Goal: Information Seeking & Learning: Learn about a topic

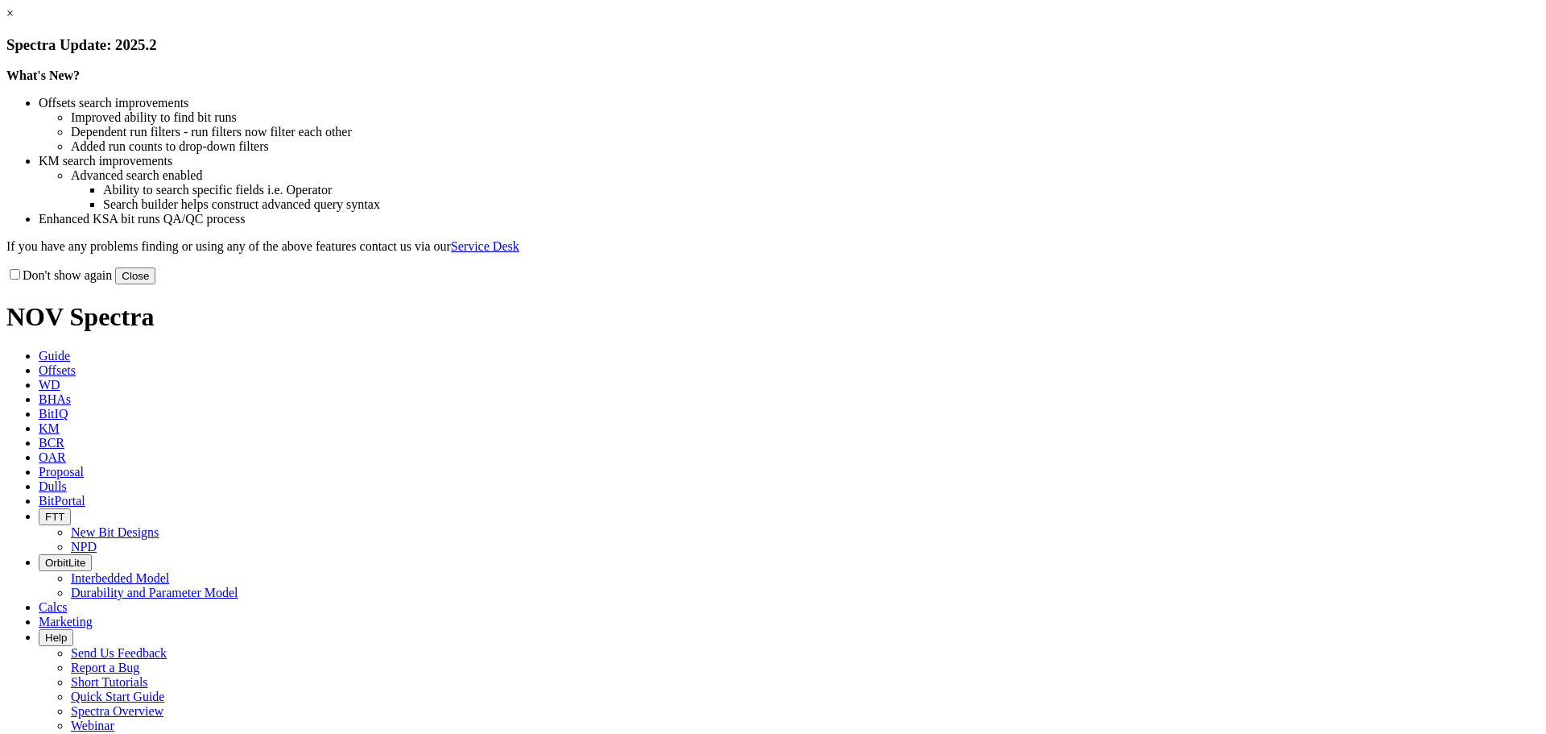
click at [155, 284] on button "Close" at bounding box center [135, 275] width 40 height 17
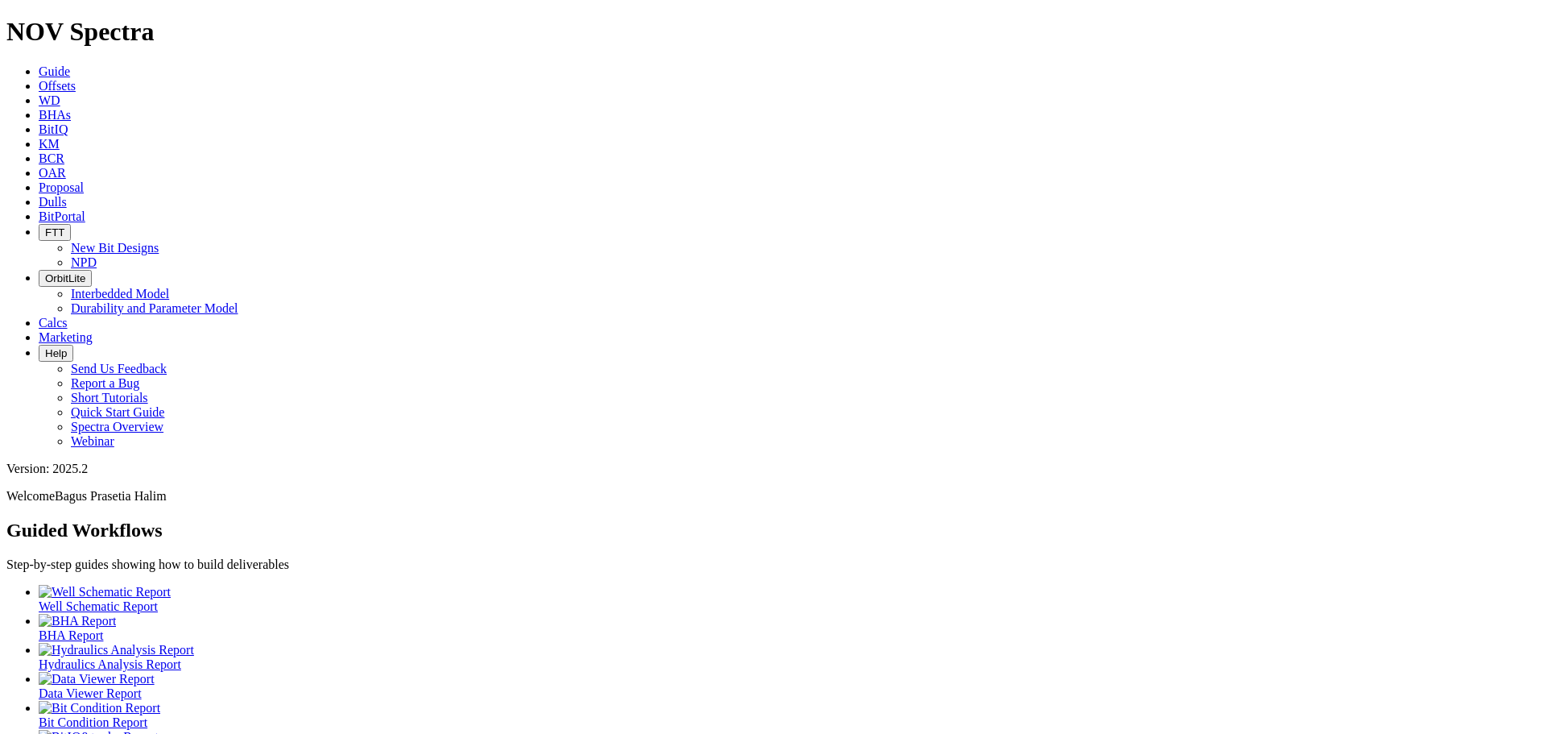
click at [85, 209] on span "BitPortal" at bounding box center [62, 216] width 47 height 14
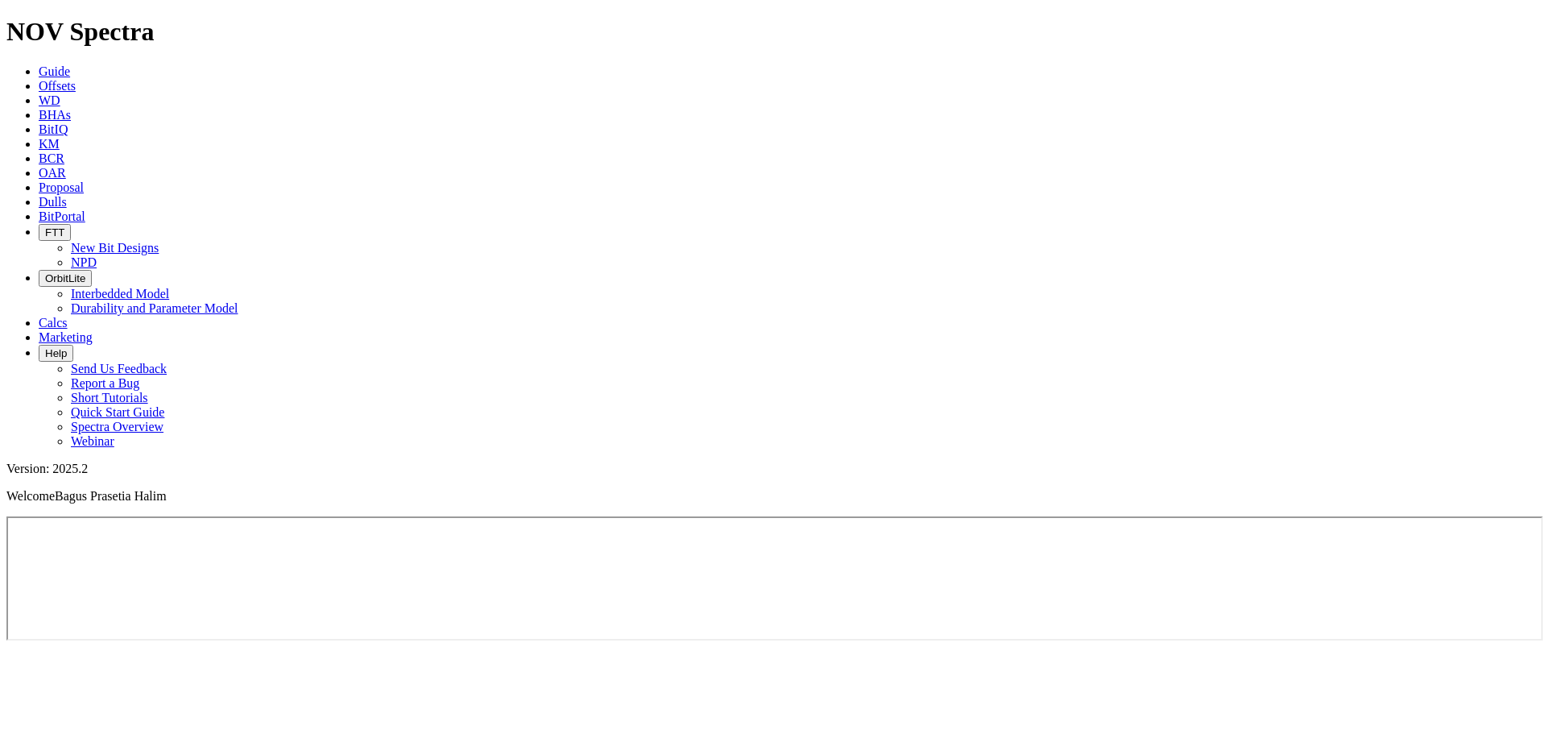
click at [39, 137] on icon at bounding box center [39, 144] width 0 height 14
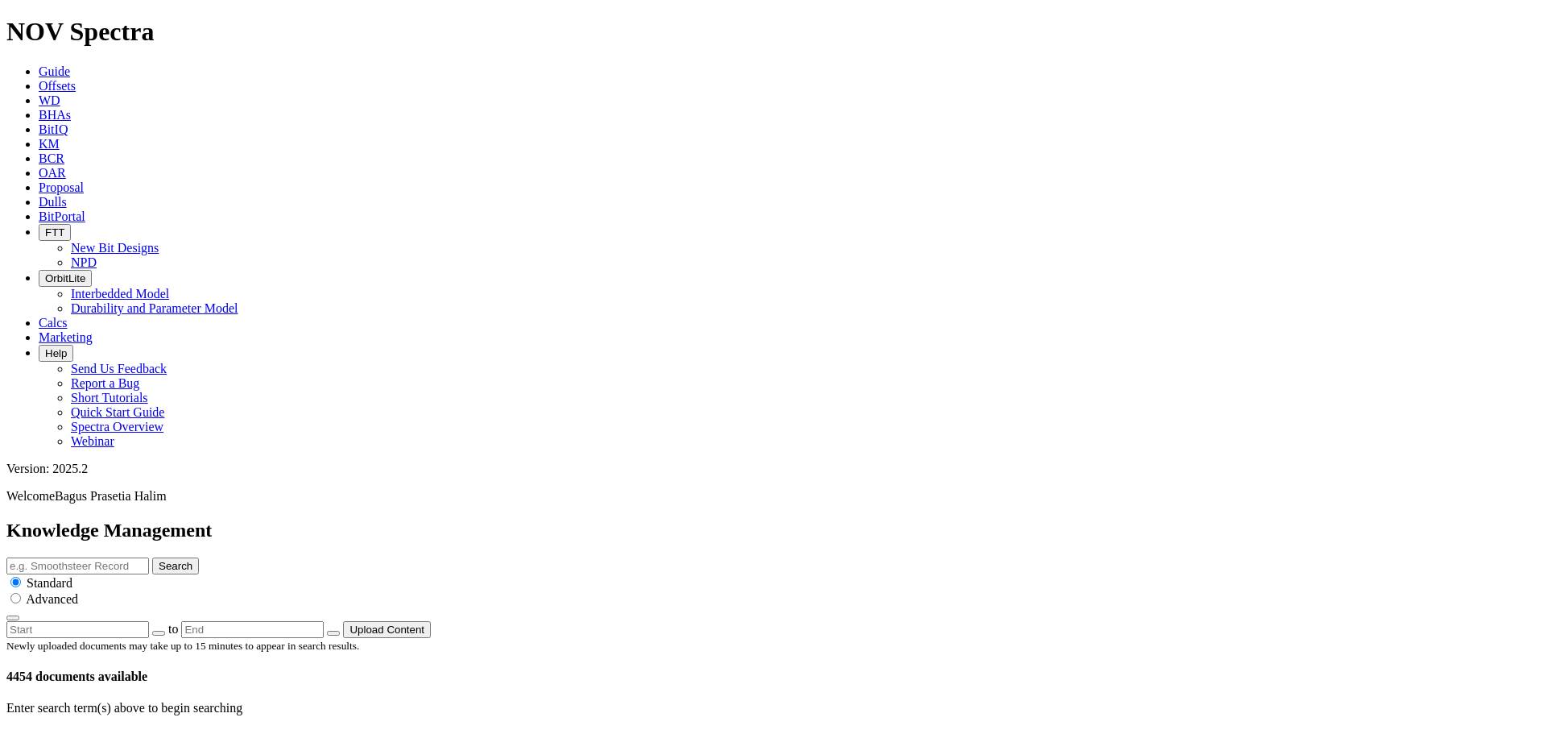
click at [891, 574] on div "Standard Advanced" at bounding box center [773, 597] width 1534 height 47
click at [149, 557] on input "text" at bounding box center [77, 565] width 143 height 17
type input "limestone"
click at [199, 557] on button "Search" at bounding box center [175, 565] width 47 height 17
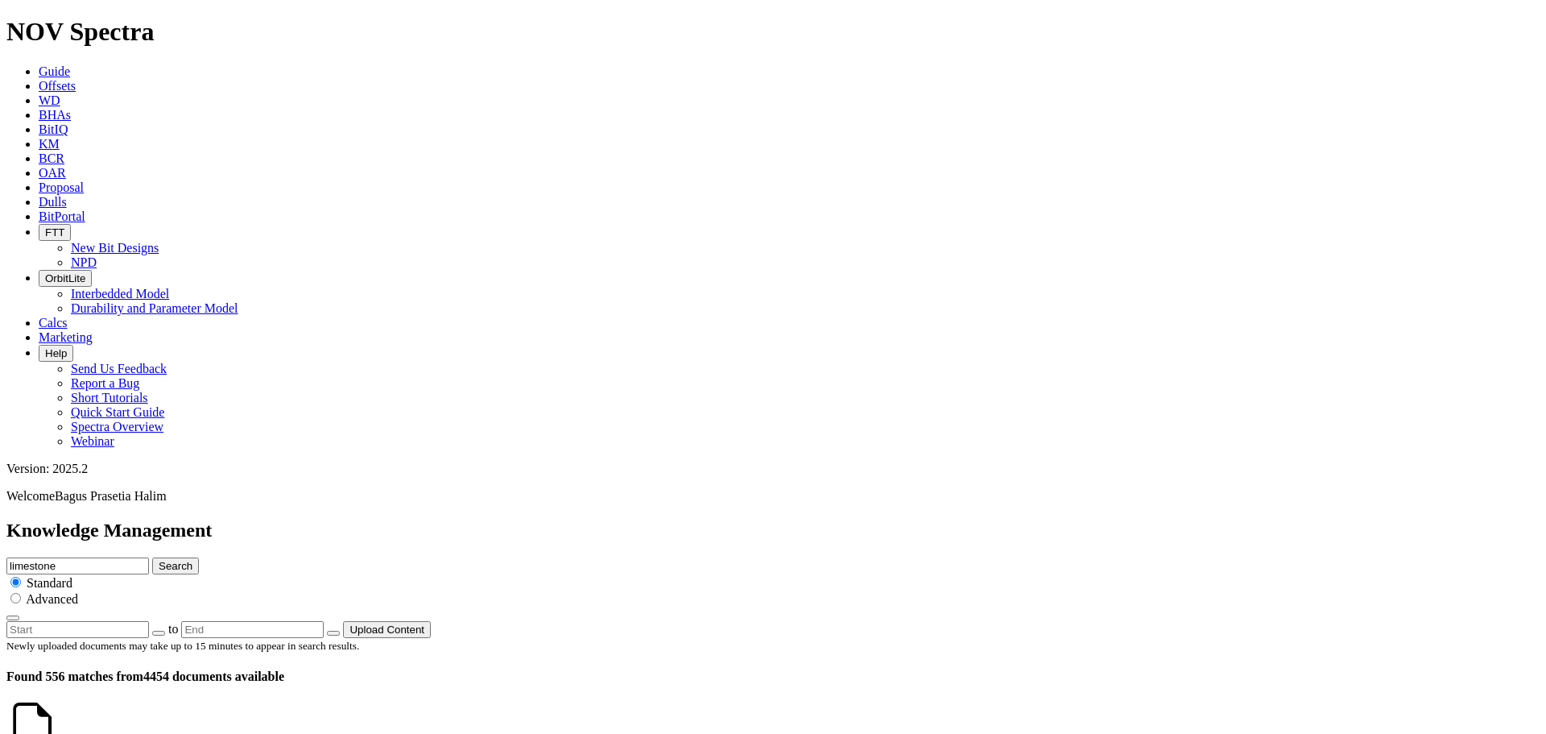
click at [61, 733] on icon at bounding box center [61, 743] width 0 height 14
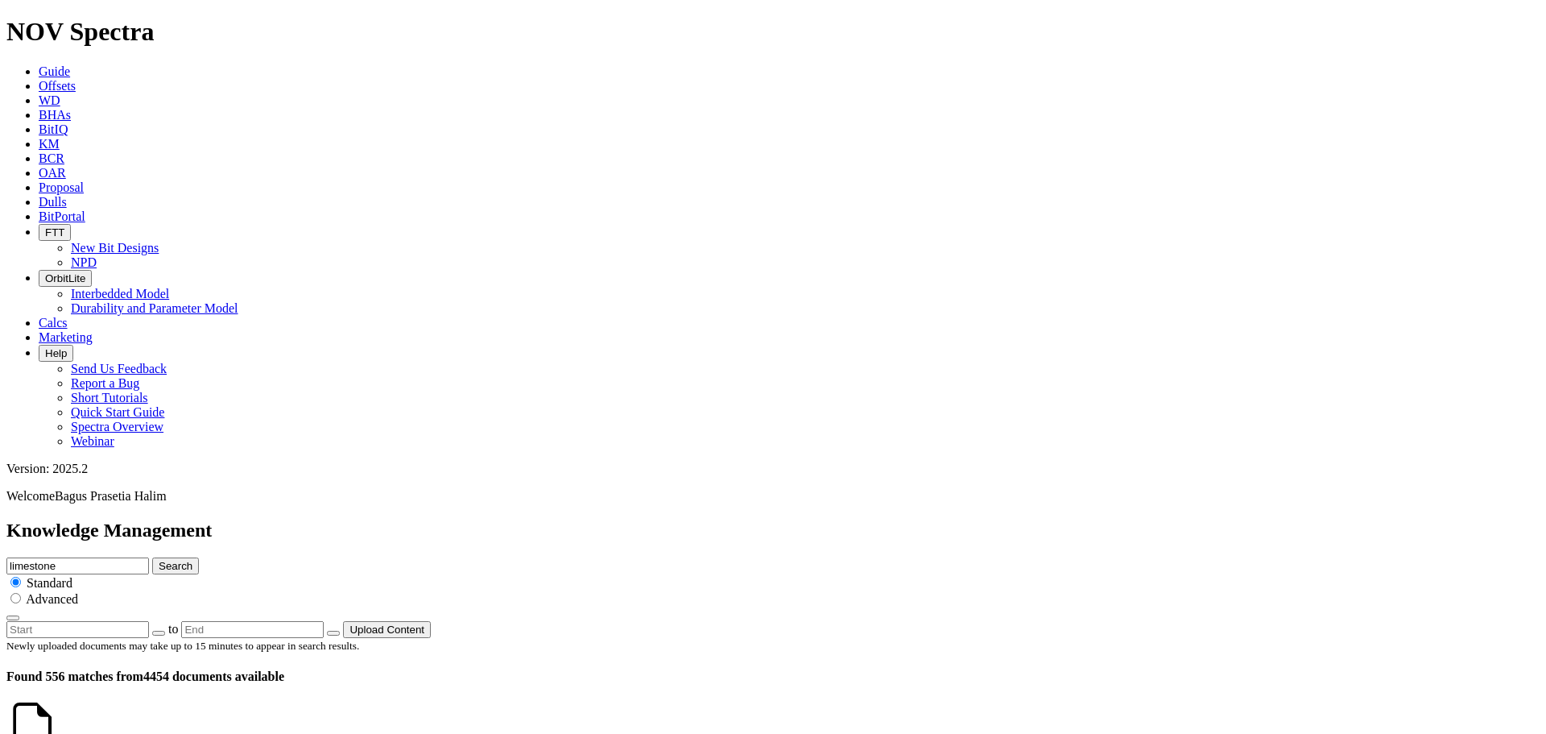
scroll to position [403, 0]
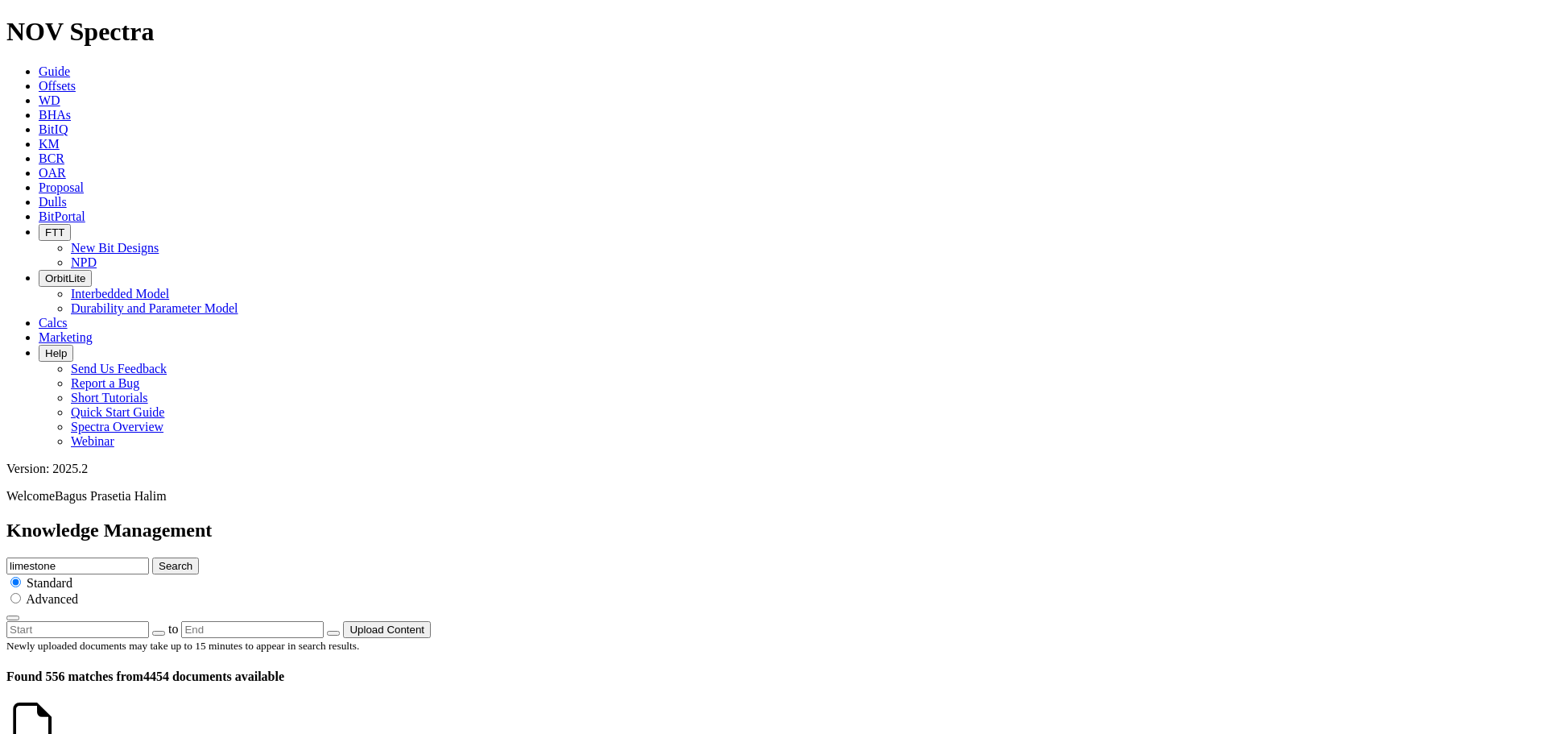
scroll to position [3222, 0]
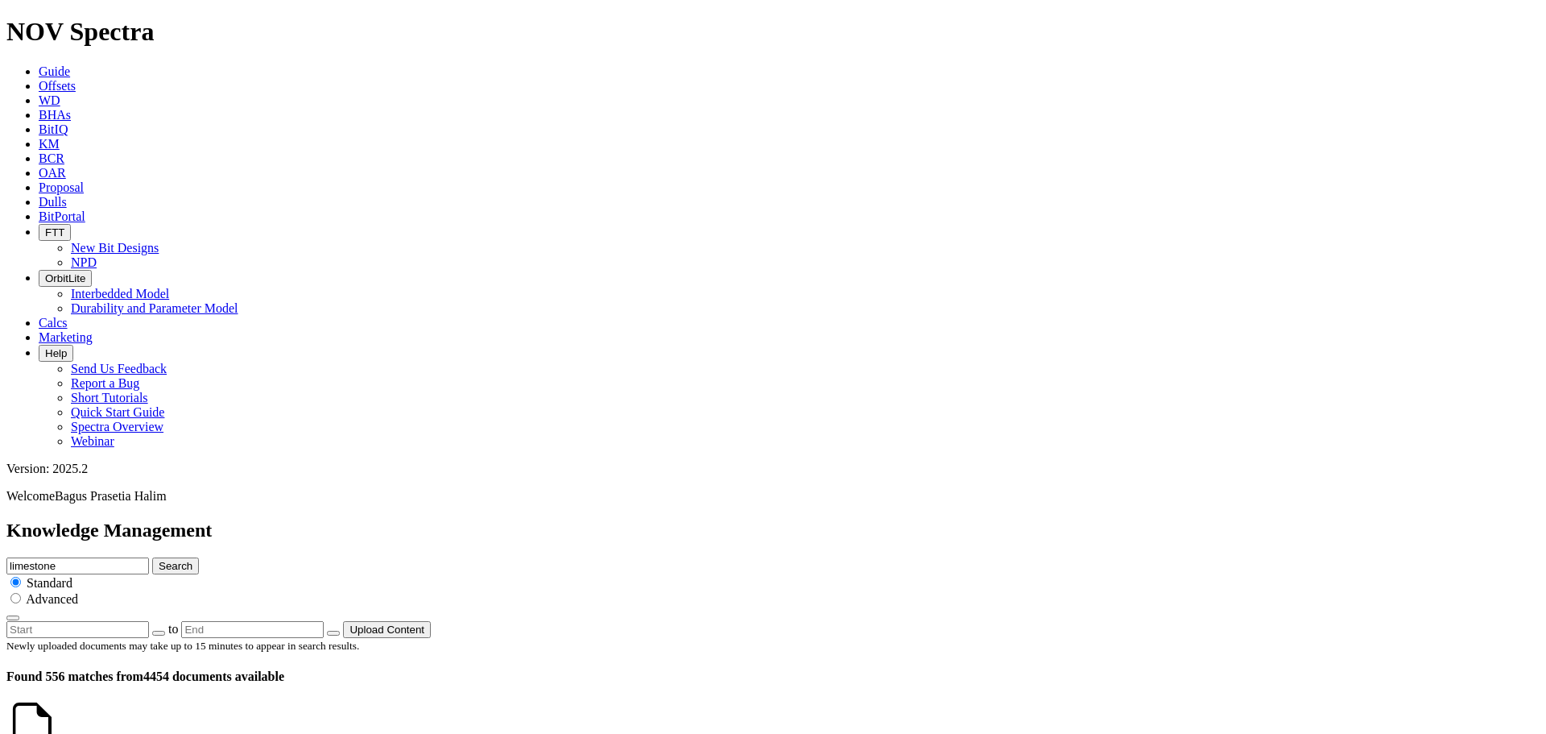
scroll to position [967, 0]
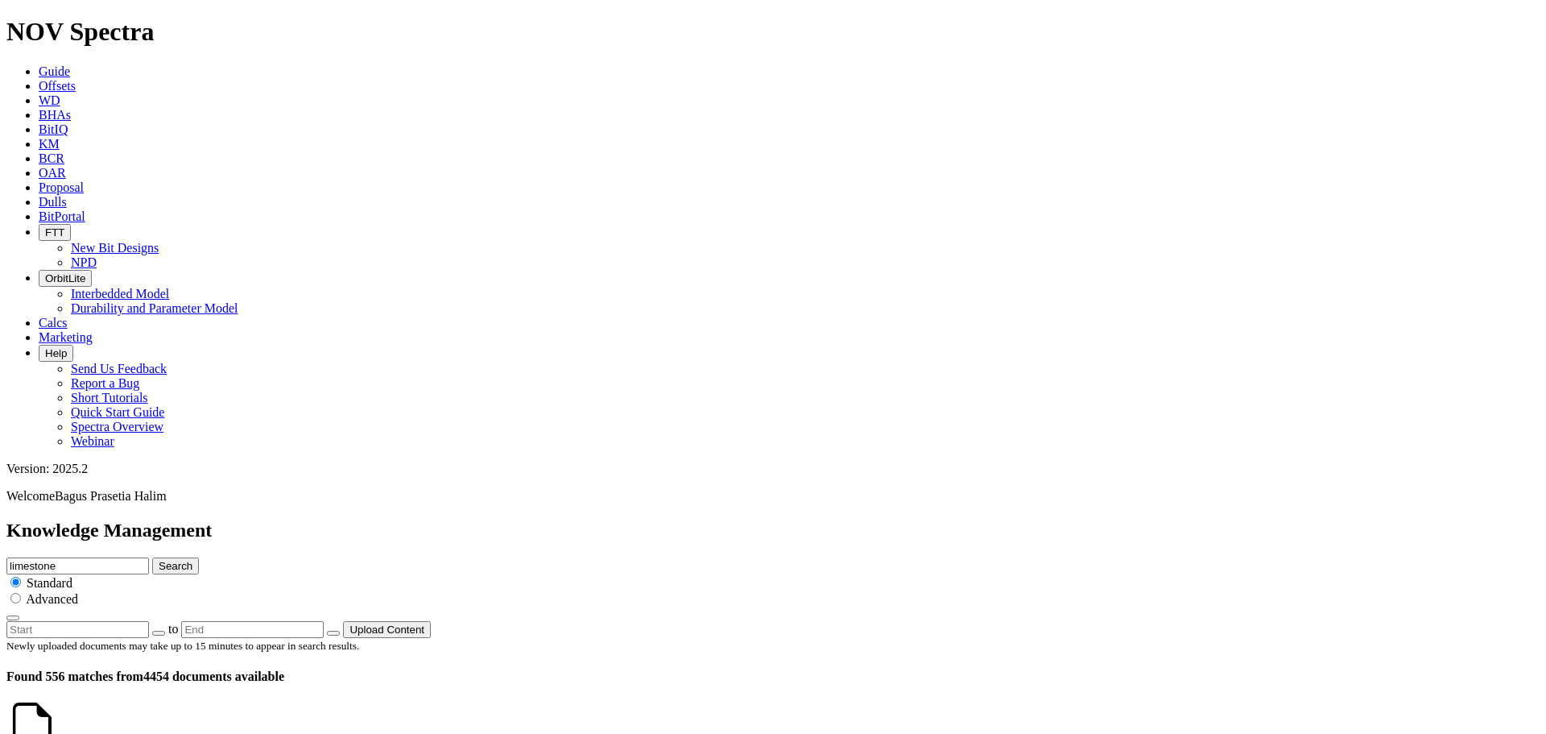
scroll to position [2577, 0]
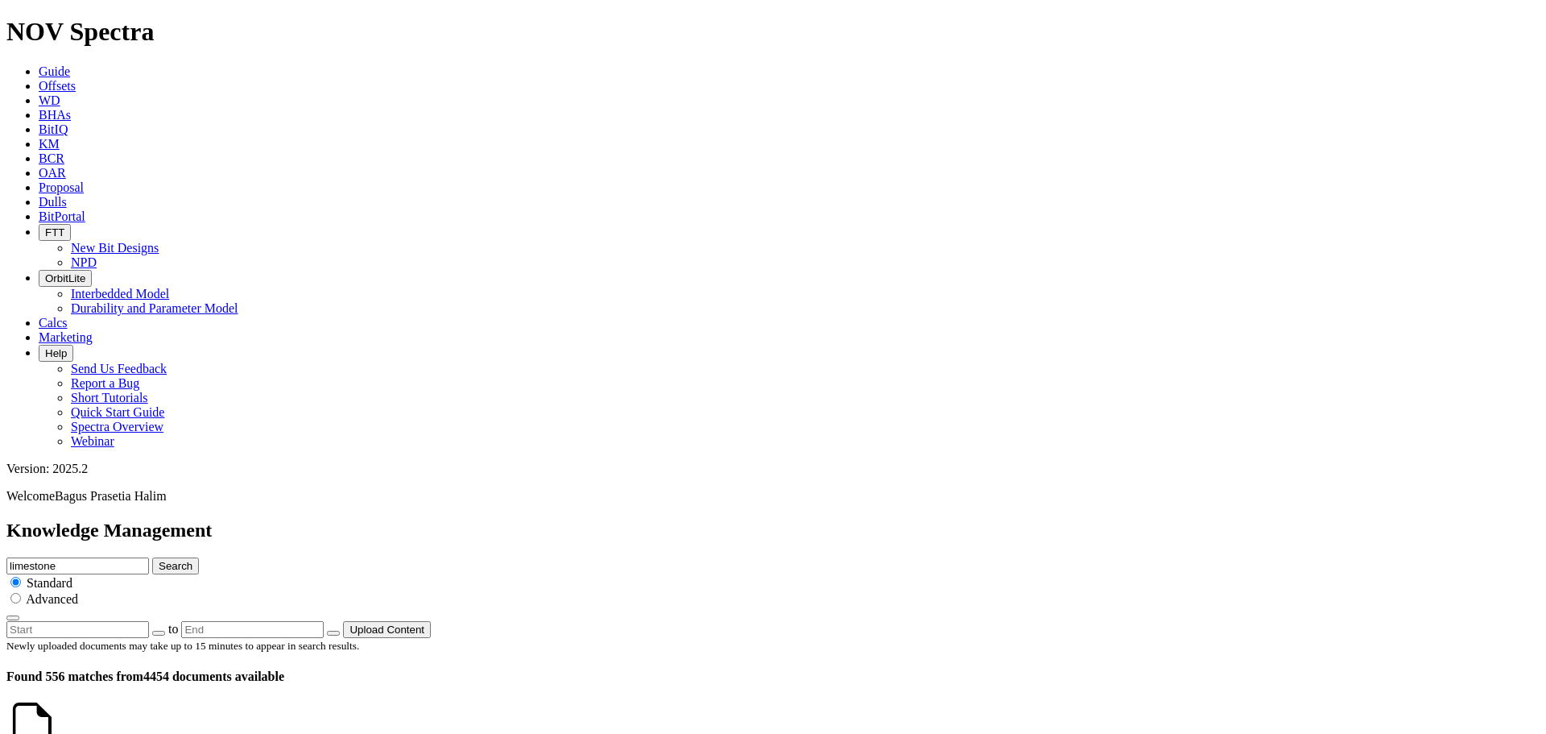
scroll to position [3284, 0]
click at [61, 733] on icon at bounding box center [61, 743] width 0 height 14
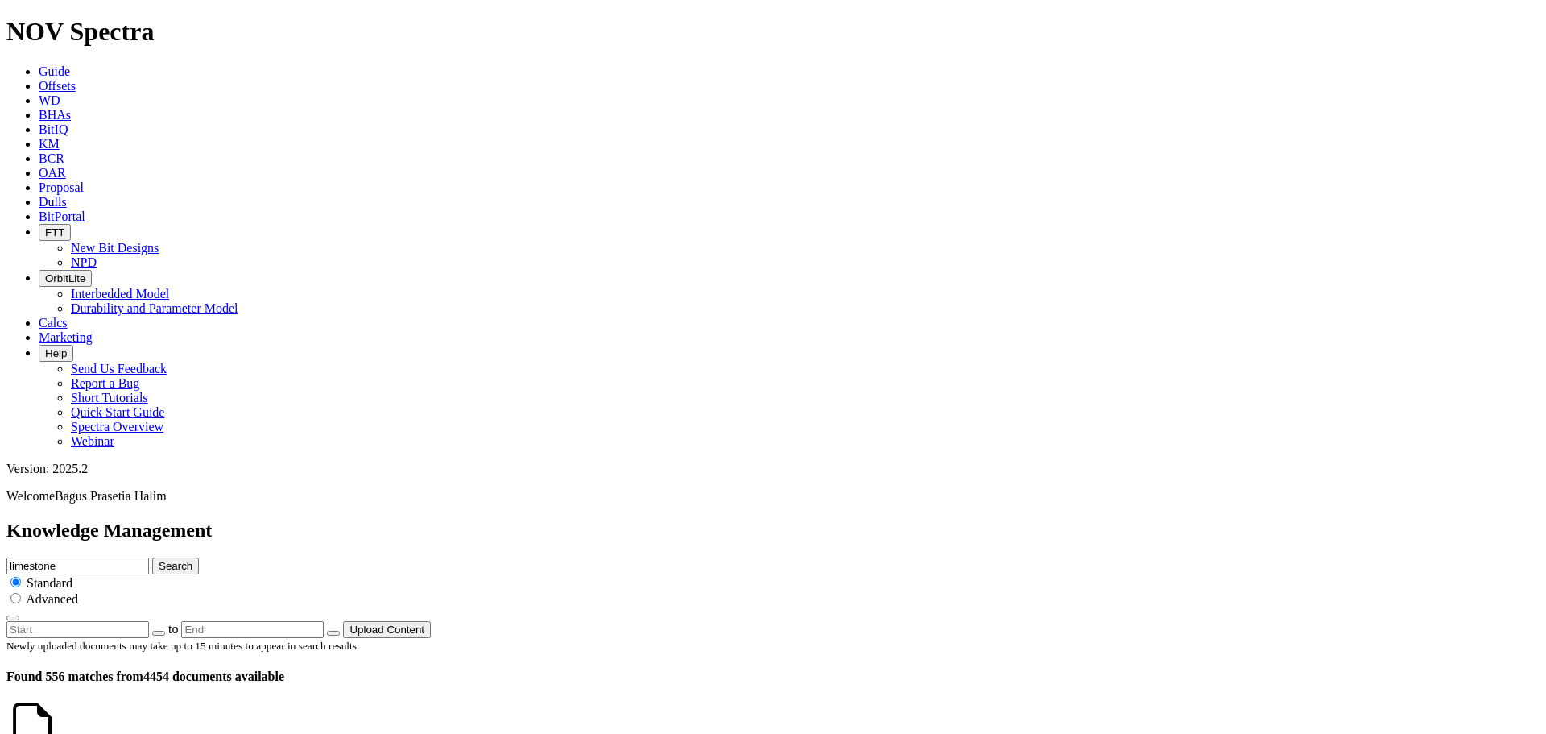
scroll to position [1289, 0]
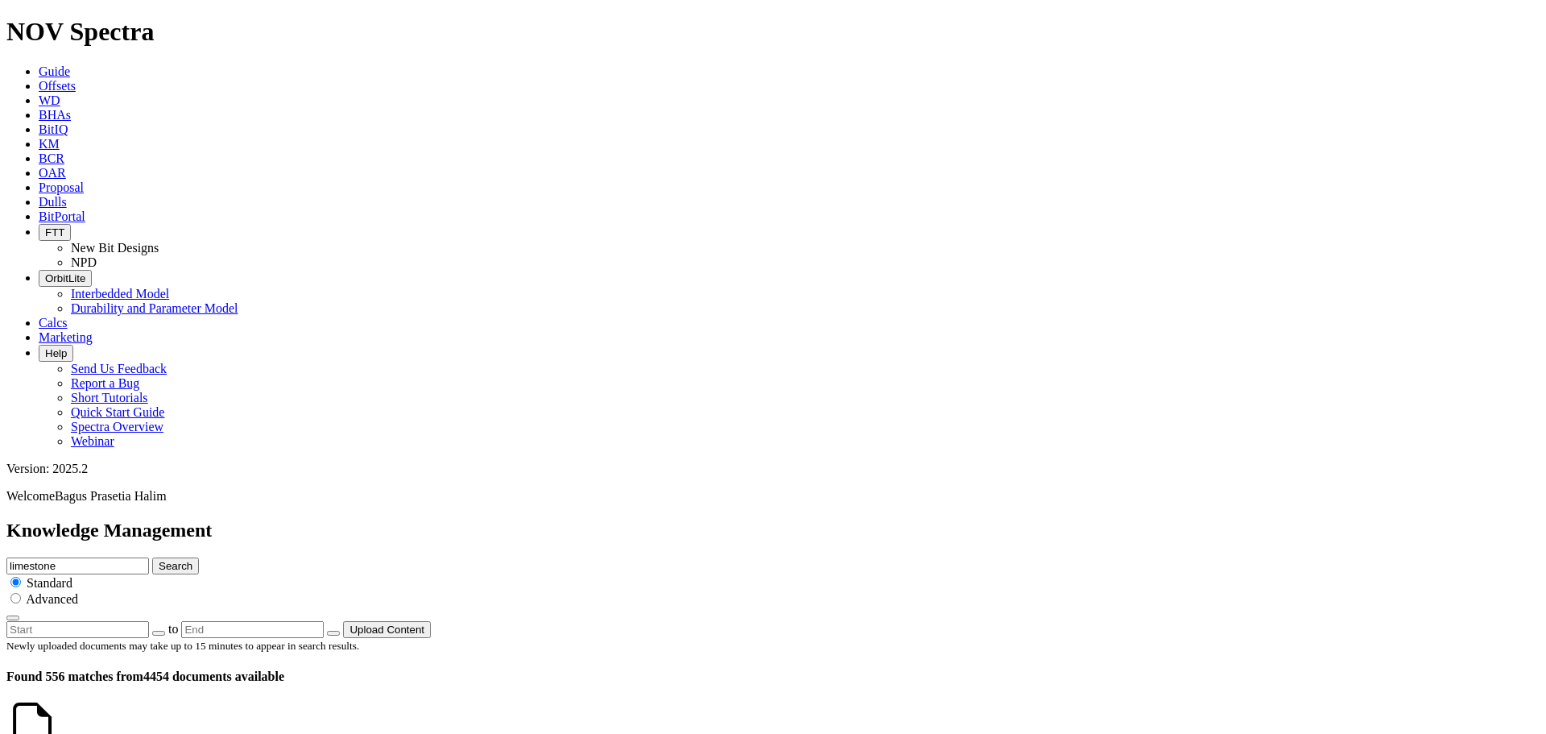
scroll to position [483, 0]
